Goal: Task Accomplishment & Management: Use online tool/utility

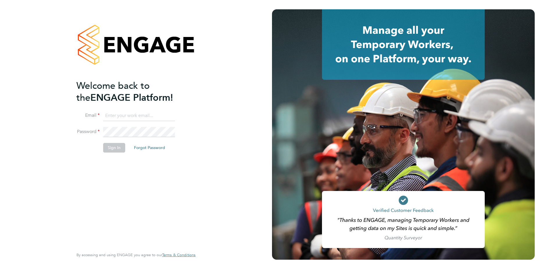
click at [132, 108] on ng-template "Welcome back to the ENGAGE Platform! Email Password Sign In Forgot Password" at bounding box center [132, 119] width 113 height 79
click at [135, 115] on input at bounding box center [139, 115] width 72 height 10
type input "[EMAIL_ADDRESS][DOMAIN_NAME]"
click at [119, 147] on button "Sign In" at bounding box center [114, 147] width 22 height 9
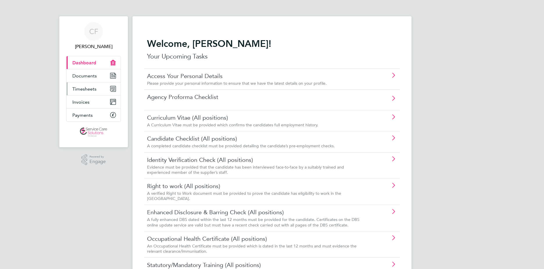
click at [89, 92] on link "Timesheets" at bounding box center [94, 88] width 54 height 13
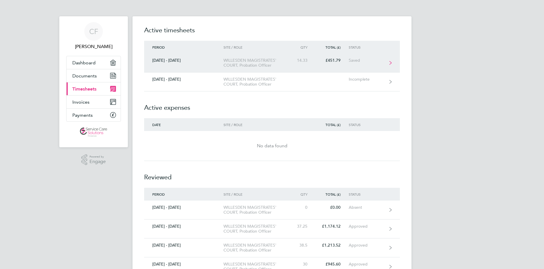
click at [346, 65] on link "[DATE] - [DATE] WILLESDEN MAGISTRATES' COURT, Probation Officer 14.33 £451.79 S…" at bounding box center [272, 63] width 256 height 19
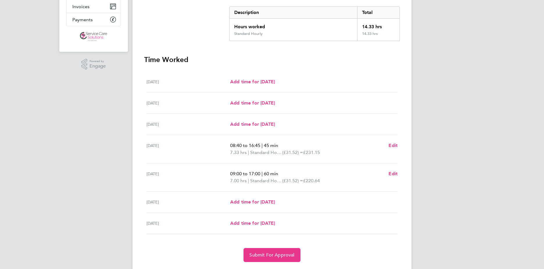
scroll to position [112, 0]
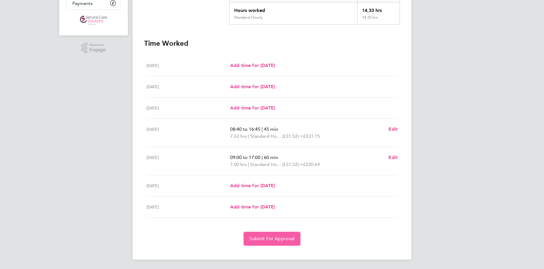
click at [278, 240] on span "Submit For Approval" at bounding box center [271, 239] width 45 height 6
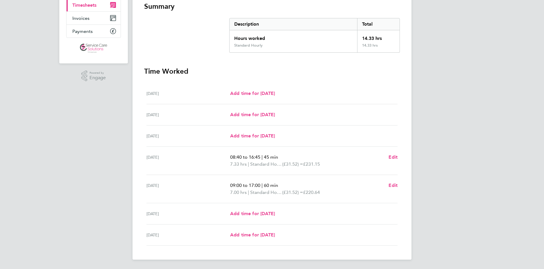
scroll to position [0, 0]
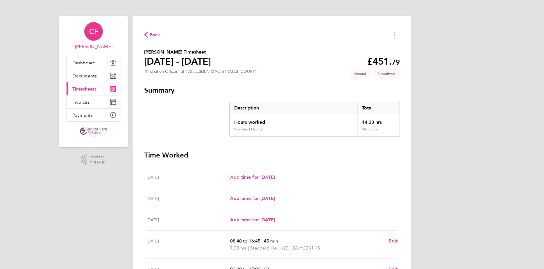
click at [95, 31] on span "CF" at bounding box center [93, 32] width 9 height 8
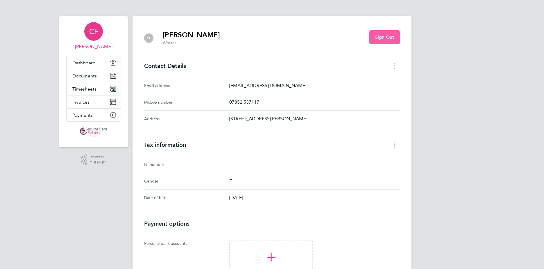
click at [382, 38] on span "Sign Out" at bounding box center [384, 37] width 19 height 6
